Goal: Task Accomplishment & Management: Use online tool/utility

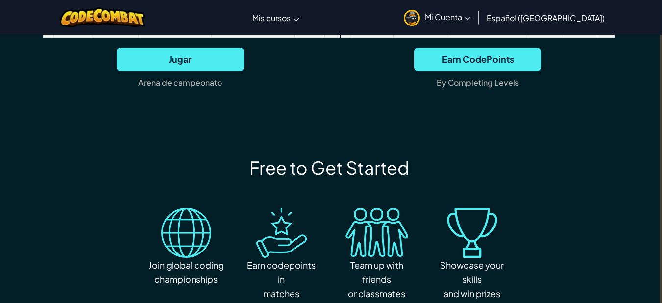
scroll to position [1055, 2]
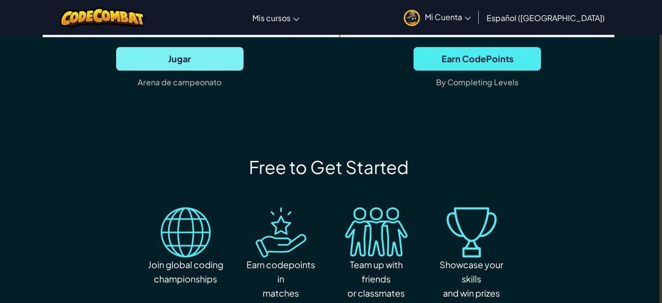
click at [200, 71] on span "Jugar" at bounding box center [179, 59] width 127 height 24
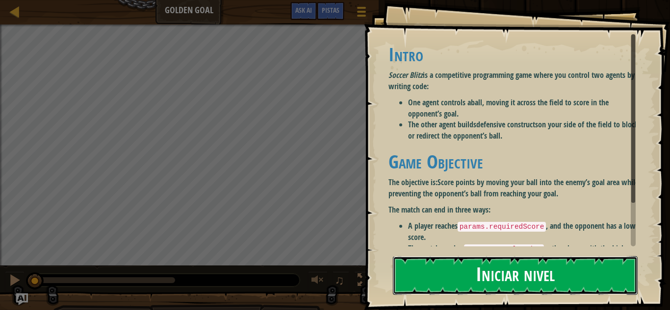
click at [473, 270] on button "Iniciar nivel" at bounding box center [515, 275] width 245 height 39
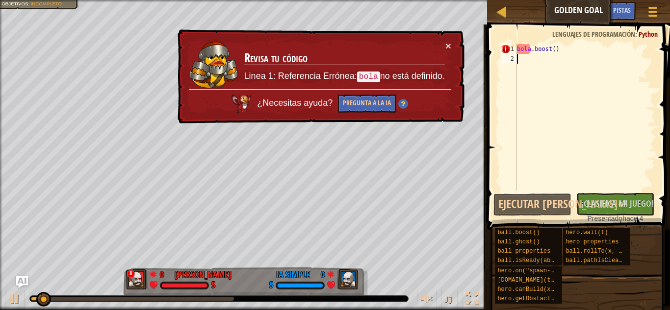
click at [431, 43] on td "Revisa tu código Linea 1: Referencia Errónea: bola no está definido." at bounding box center [344, 65] width 201 height 49
drag, startPoint x: 420, startPoint y: 40, endPoint x: 416, endPoint y: 37, distance: 5.2
click at [416, 40] on div "× Revisa tu código Linea 1: Referencia Errónea: bola no está definido. ¿Necesit…" at bounding box center [320, 76] width 289 height 95
drag, startPoint x: 427, startPoint y: 36, endPoint x: 427, endPoint y: 45, distance: 8.4
click at [427, 42] on div "× Revisa tu código Linea 1: Referencia Errónea: bola no está definido. ¿Necesit…" at bounding box center [320, 76] width 289 height 95
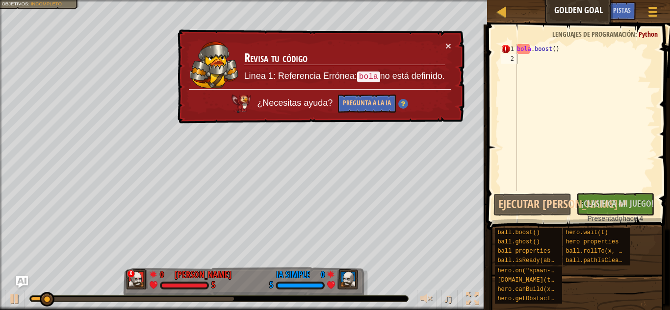
drag, startPoint x: 427, startPoint y: 50, endPoint x: 426, endPoint y: 54, distance: 4.9
click at [426, 51] on td "Revisa tu código Linea 1: Referencia Errónea: bola no está definido." at bounding box center [344, 65] width 201 height 49
click at [437, 49] on td "Revisa tu código Linea 1: Referencia Errónea: bola no está definido." at bounding box center [344, 65] width 201 height 49
click at [440, 46] on td "Revisa tu código Linea 1: Referencia Errónea: bola no está definido." at bounding box center [344, 65] width 201 height 49
click at [452, 43] on div "× Revisa tu código Linea 1: Referencia Errónea: bola no está definido. ¿Necesit…" at bounding box center [320, 76] width 289 height 95
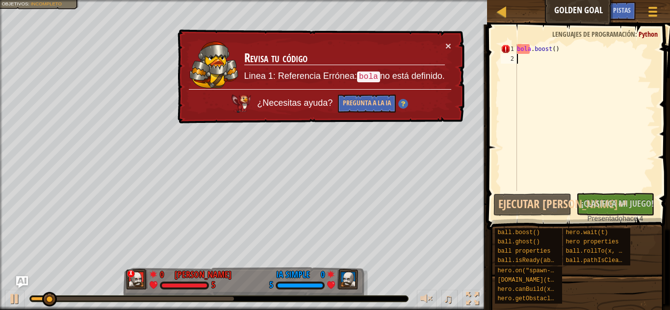
click at [452, 43] on div "× Revisa tu código Linea 1: Referencia Errónea: bola no está definido. ¿Necesit…" at bounding box center [320, 76] width 289 height 95
click at [447, 44] on button "×" at bounding box center [448, 46] width 6 height 10
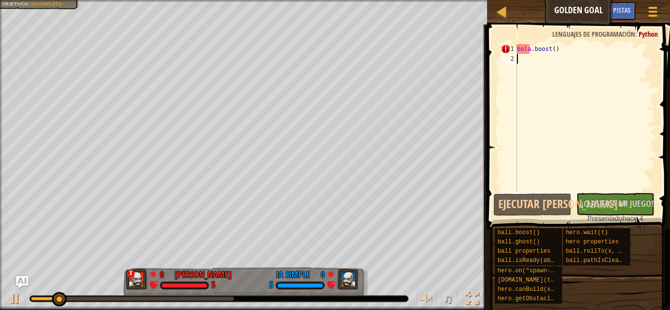
click at [282, 288] on div "Gana el equipo rojo. Objetivos : Incompleto x 0 matiasgallo B 5 0 IA Simple 5 ♫…" at bounding box center [335, 155] width 670 height 310
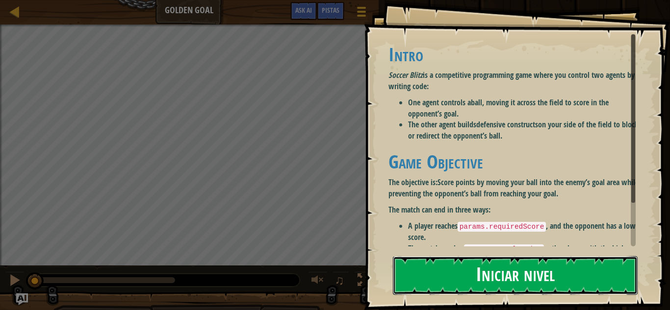
click at [509, 273] on button "Iniciar nivel" at bounding box center [515, 275] width 245 height 39
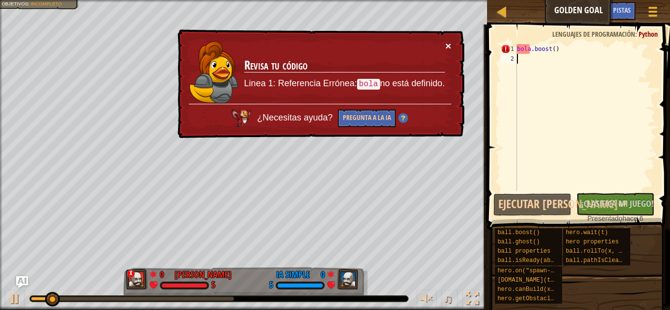
click at [451, 45] on button "×" at bounding box center [448, 46] width 6 height 10
